Goal: Task Accomplishment & Management: Complete application form

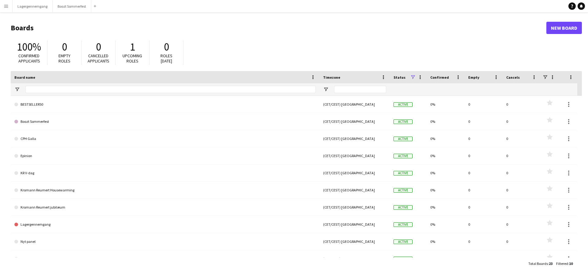
click at [3, 9] on button "Menu" at bounding box center [6, 6] width 12 height 12
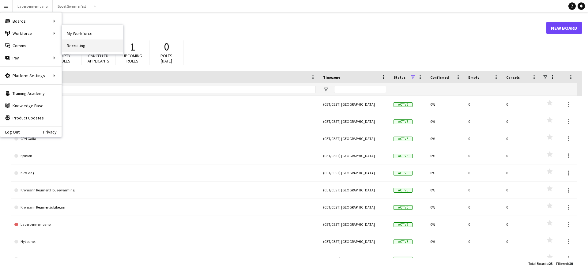
click at [79, 46] on link "Recruiting" at bounding box center [92, 45] width 61 height 12
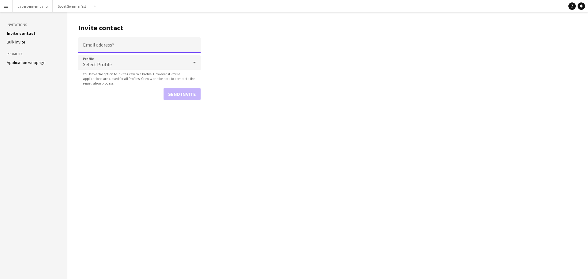
drag, startPoint x: 133, startPoint y: 50, endPoint x: 124, endPoint y: 53, distance: 8.8
click at [131, 51] on input "Email address" at bounding box center [139, 44] width 122 height 15
click at [133, 59] on div "Select Profile" at bounding box center [133, 62] width 110 height 15
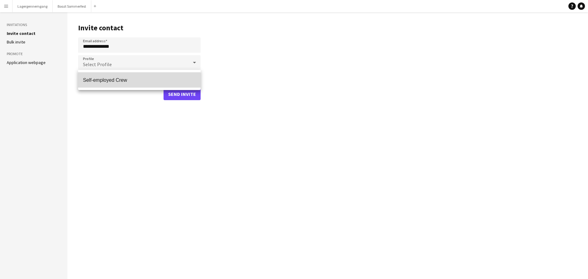
click at [126, 82] on span "Self-employed Crew" at bounding box center [139, 80] width 113 height 6
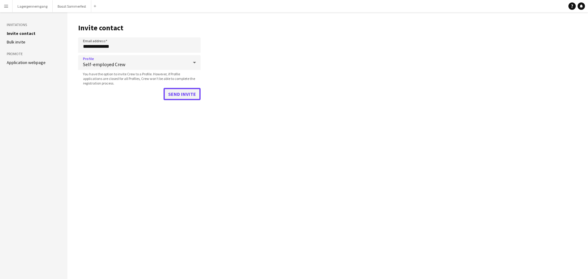
click at [188, 98] on button "Send invite" at bounding box center [181, 94] width 37 height 12
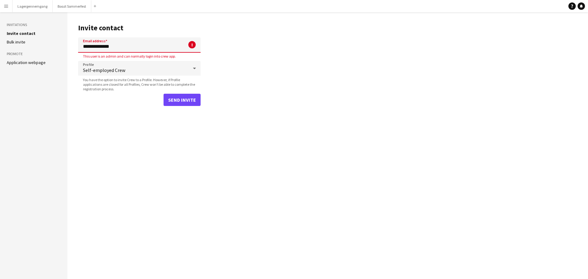
drag, startPoint x: 126, startPoint y: 44, endPoint x: 54, endPoint y: 39, distance: 71.2
click at [54, 39] on div "**********" at bounding box center [294, 145] width 588 height 267
type input "**********"
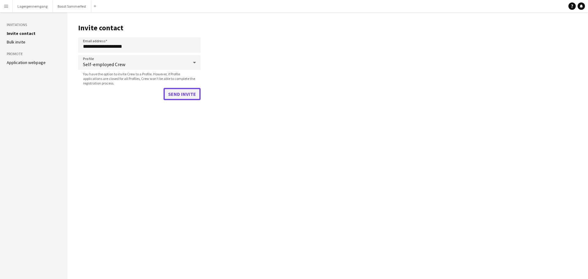
click at [181, 90] on button "Send invite" at bounding box center [181, 94] width 37 height 12
